Goal: Task Accomplishment & Management: Use online tool/utility

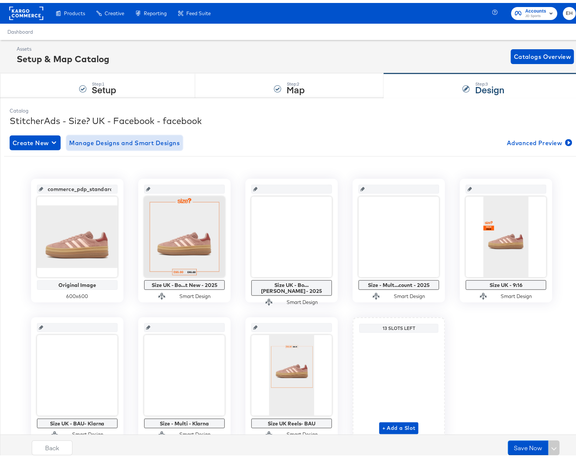
click at [134, 137] on span "Manage Designs and Smart Designs" at bounding box center [125, 140] width 111 height 10
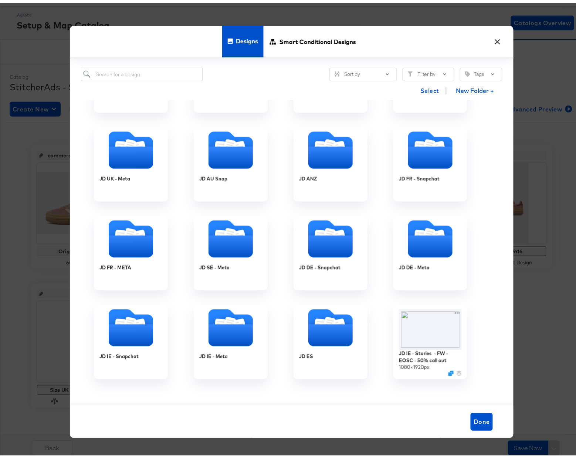
scroll to position [296, 0]
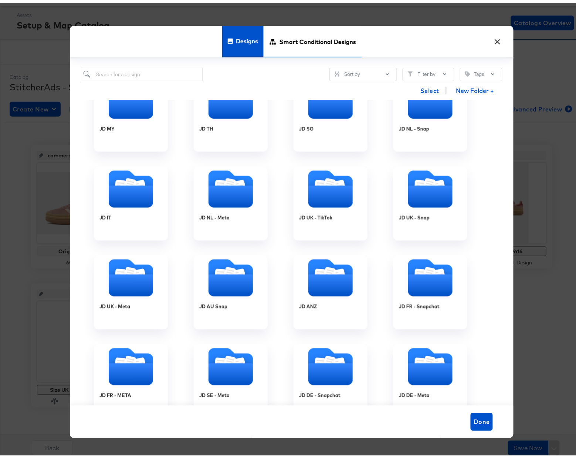
click at [284, 37] on span "Smart Conditional Designs" at bounding box center [318, 38] width 77 height 33
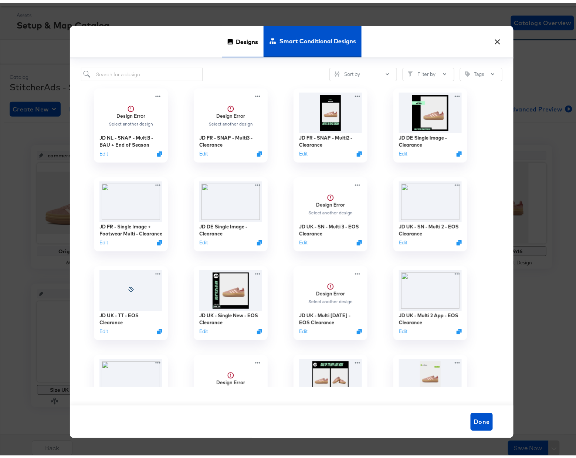
click at [224, 44] on div "Designs" at bounding box center [242, 38] width 41 height 31
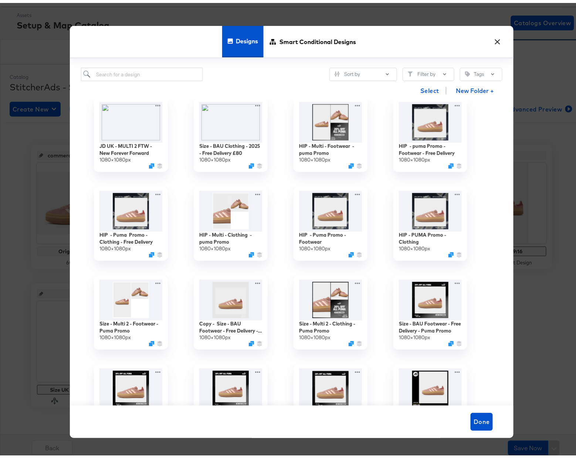
scroll to position [1480, 0]
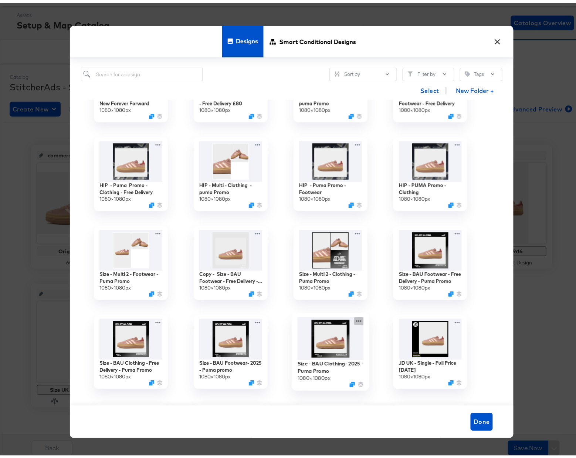
click at [354, 319] on icon at bounding box center [358, 318] width 9 height 8
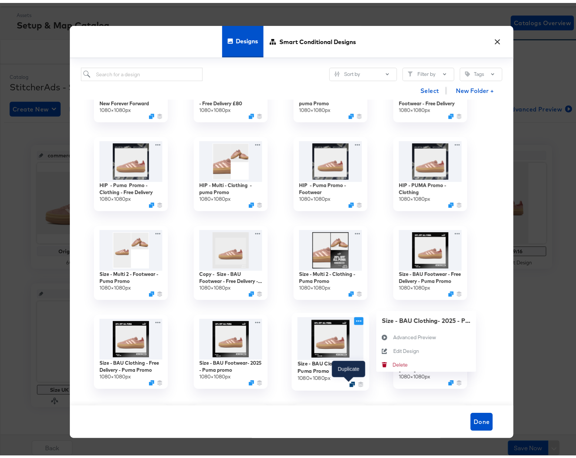
click at [350, 380] on div at bounding box center [353, 381] width 6 height 6
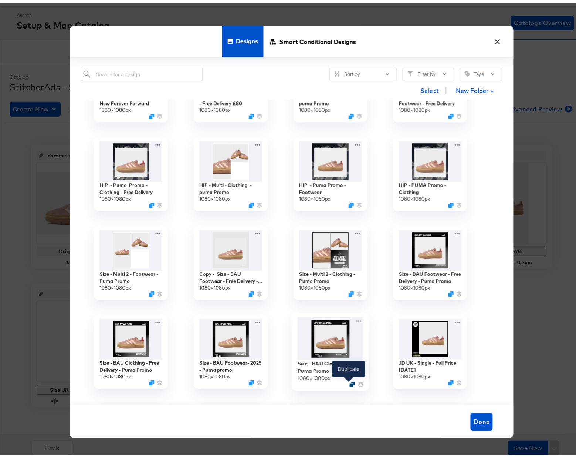
click at [350, 382] on icon "Duplicate" at bounding box center [353, 381] width 6 height 6
click at [354, 321] on icon at bounding box center [358, 318] width 9 height 8
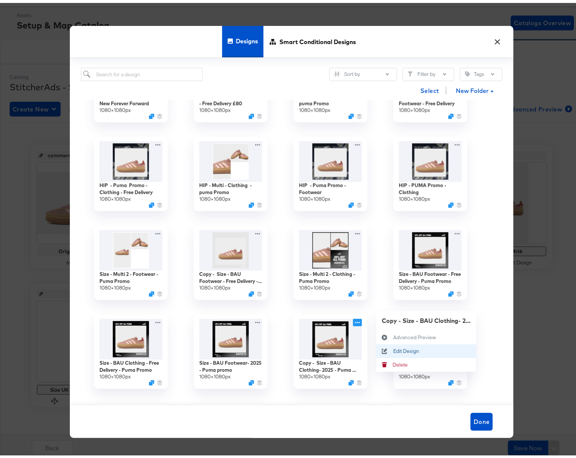
click at [394, 348] on div "Edit Design Edit Design" at bounding box center [394, 348] width 0 height 0
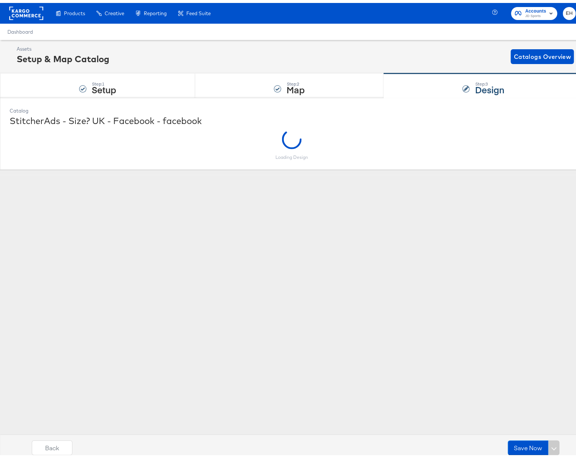
scroll to position [0, 0]
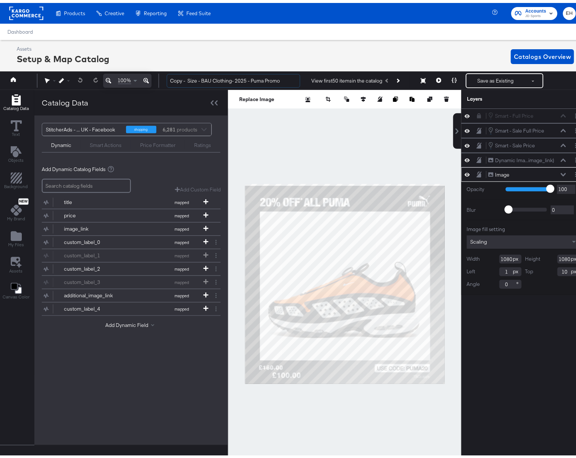
drag, startPoint x: 189, startPoint y: 79, endPoint x: 94, endPoint y: 73, distance: 94.9
click at [107, 78] on div "100% Copy - Size - BAU Clothing- 2025 - Puma Promo View first 50 items in the c…" at bounding box center [291, 77] width 587 height 18
drag, startPoint x: 271, startPoint y: 77, endPoint x: 234, endPoint y: 76, distance: 37.0
click at [234, 76] on input "Size - BAU Clothing- 2025 - Puma Promo" at bounding box center [234, 78] width 134 height 14
click at [217, 78] on input "Size - BAU Clothing- 2025 - Carhartt Promo" at bounding box center [234, 78] width 134 height 14
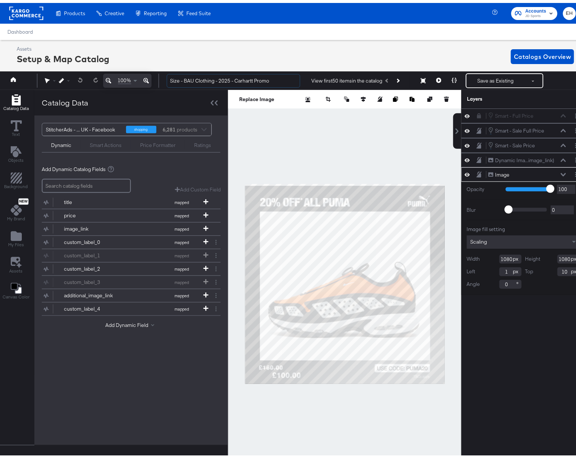
type input "Size - BAU Clothing - 2025 - Carhartt Promo"
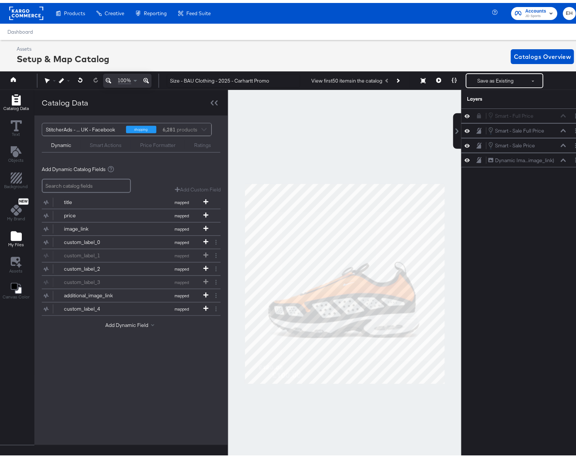
click at [15, 237] on icon "Add Files" at bounding box center [16, 233] width 11 height 10
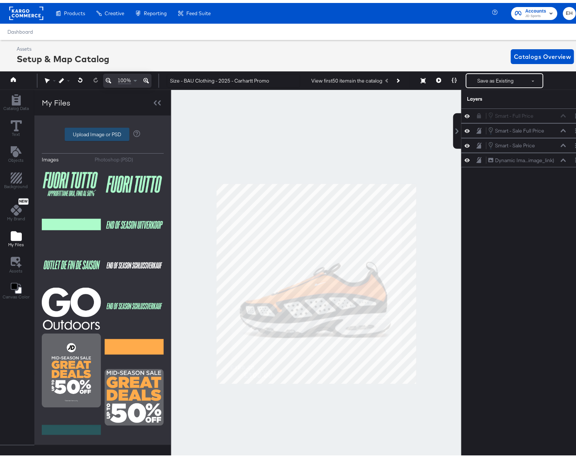
click at [91, 131] on label "Upload Image or PSD" at bounding box center [97, 131] width 64 height 13
click at [103, 131] on input "Upload Image or PSD" at bounding box center [103, 131] width 0 height 0
type input "C:\fakepath\1 Image border.jpg"
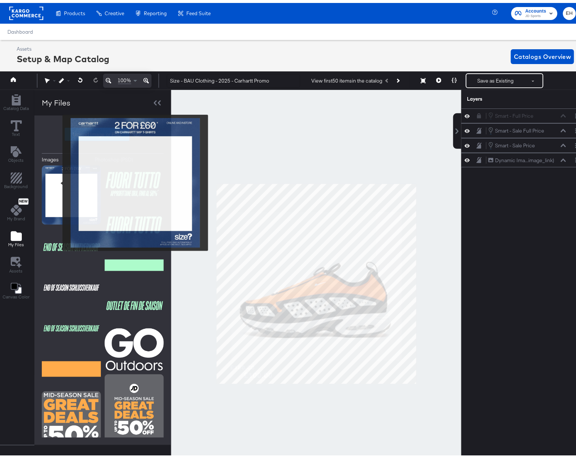
click at [58, 180] on img at bounding box center [71, 191] width 59 height 59
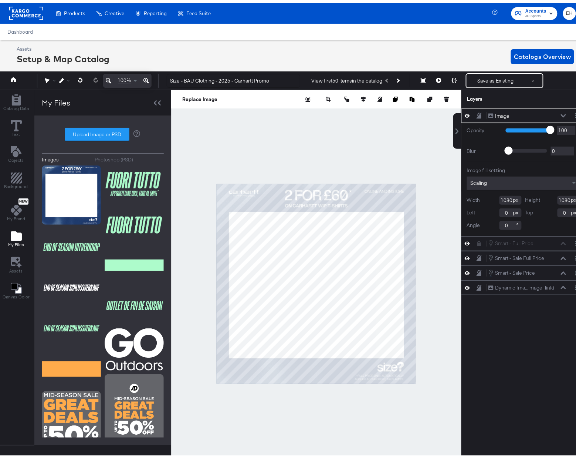
click at [561, 111] on button at bounding box center [564, 113] width 6 height 4
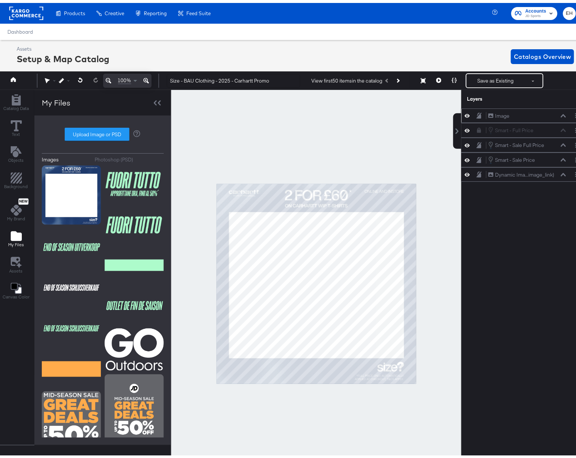
click at [561, 111] on button at bounding box center [564, 113] width 6 height 4
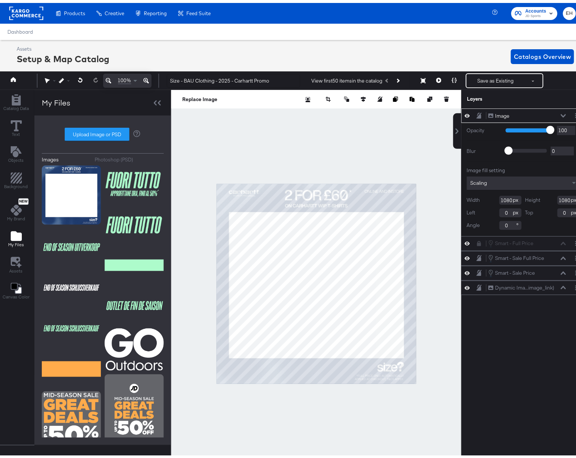
scroll to position [0, 2]
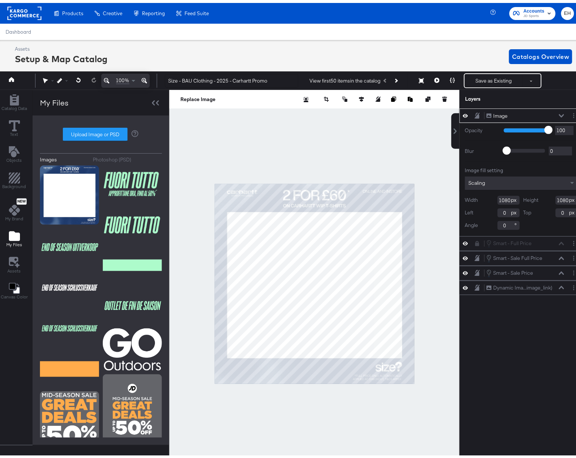
click at [560, 175] on div "Scaling" at bounding box center [521, 180] width 113 height 13
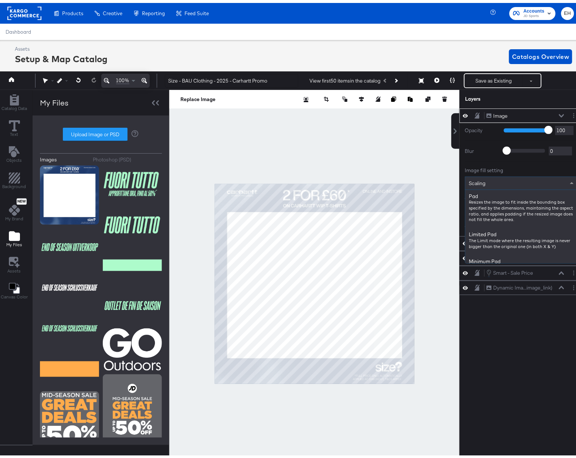
scroll to position [187, 0]
click at [560, 176] on div "Scaling" at bounding box center [522, 180] width 112 height 13
click at [570, 113] on button "Layer Options" at bounding box center [574, 113] width 8 height 8
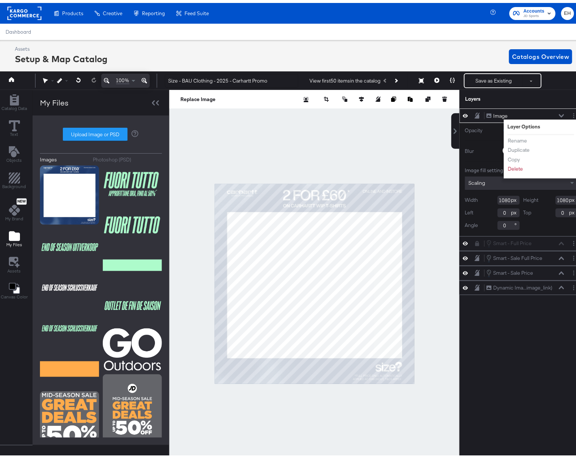
click at [541, 97] on div "Layers" at bounding box center [522, 96] width 124 height 18
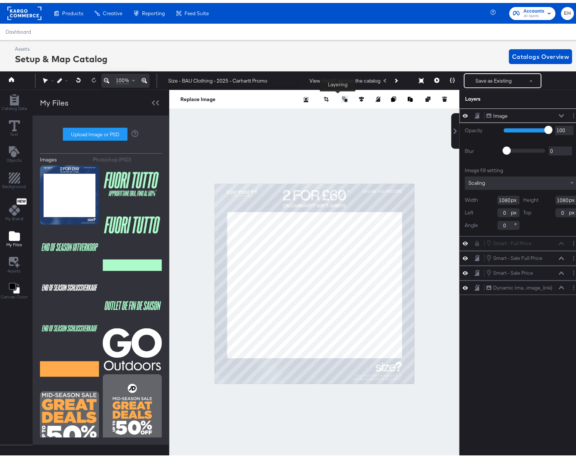
click at [343, 96] on icon at bounding box center [345, 96] width 5 height 5
click at [330, 154] on button "Send to Back" at bounding box center [325, 155] width 57 height 14
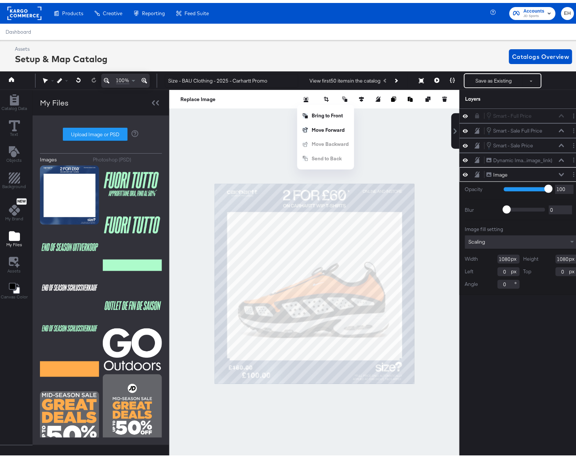
click at [431, 364] on div at bounding box center [314, 280] width 290 height 387
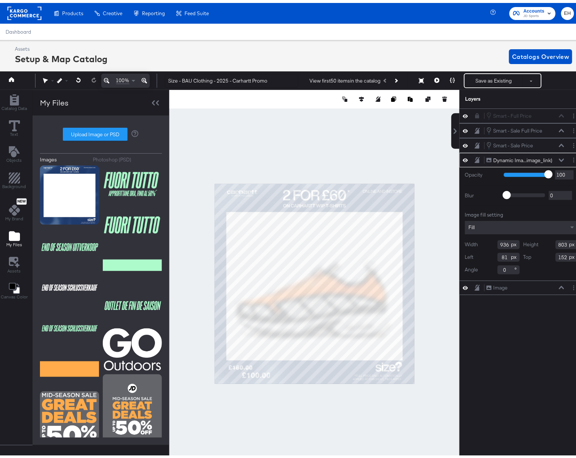
type input "956"
type input "61"
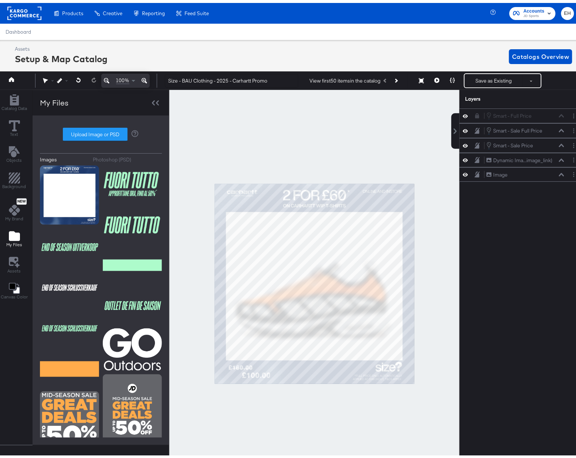
click at [441, 324] on div at bounding box center [314, 280] width 290 height 387
